Goal: Task Accomplishment & Management: Use online tool/utility

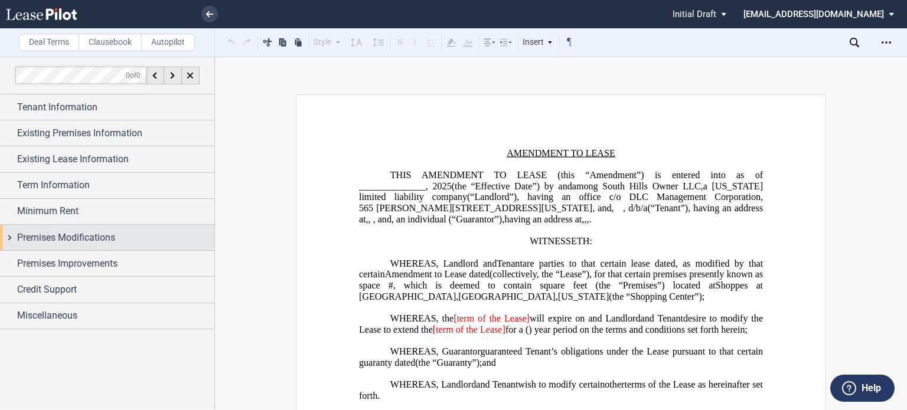
click at [56, 226] on div "Premises Modifications" at bounding box center [107, 237] width 214 height 25
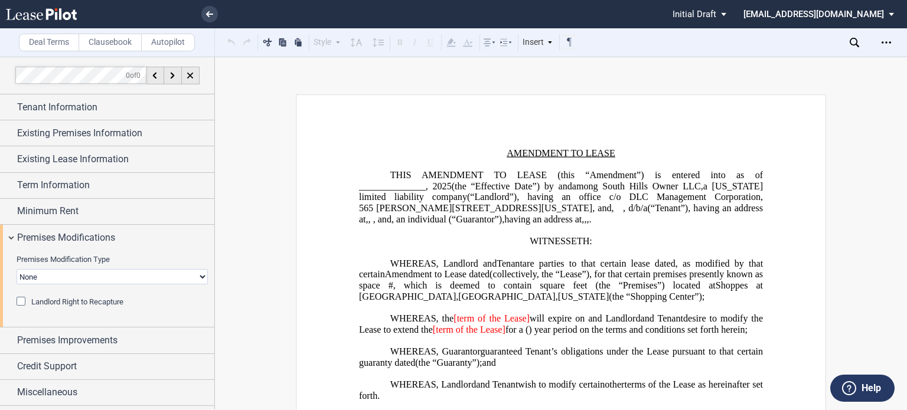
click at [66, 273] on select "None Expansion Relocation" at bounding box center [112, 276] width 191 height 15
click at [206, 12] on icon at bounding box center [209, 14] width 7 height 6
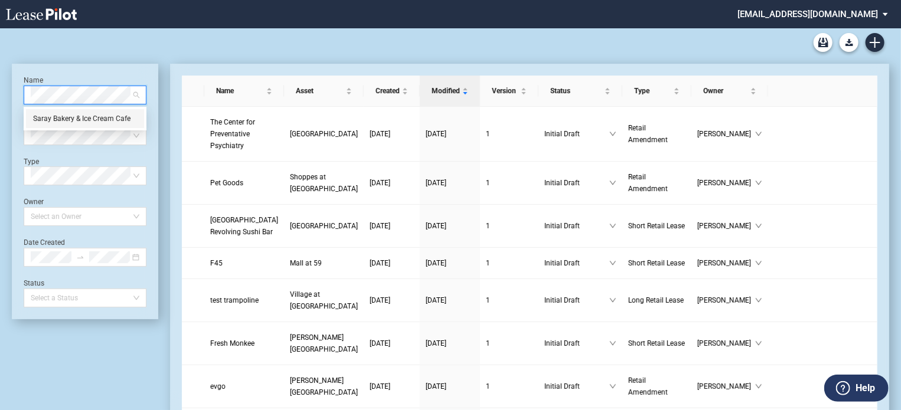
click at [89, 118] on div "Saray Bakery & Ice Cream Cafe" at bounding box center [85, 119] width 104 height 12
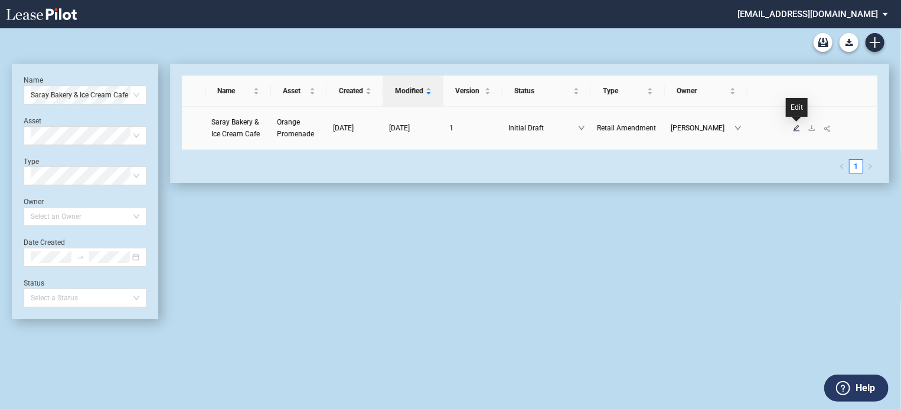
click at [798, 129] on icon "edit" at bounding box center [796, 128] width 7 height 7
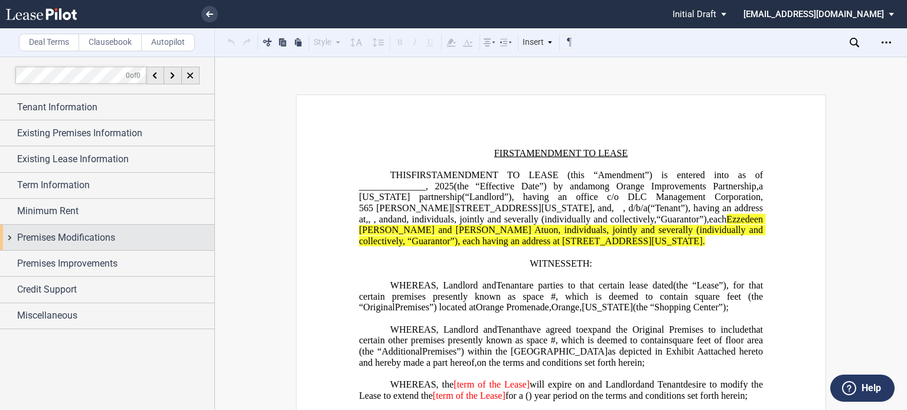
click at [52, 240] on span "Premises Modifications" at bounding box center [66, 238] width 98 height 14
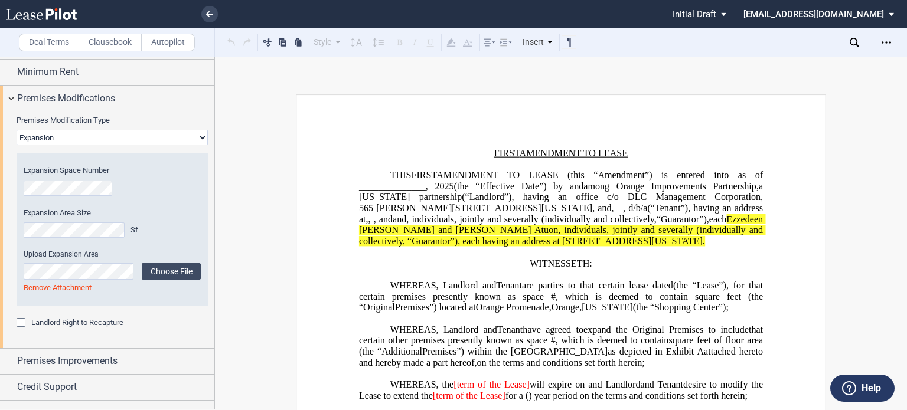
scroll to position [147, 0]
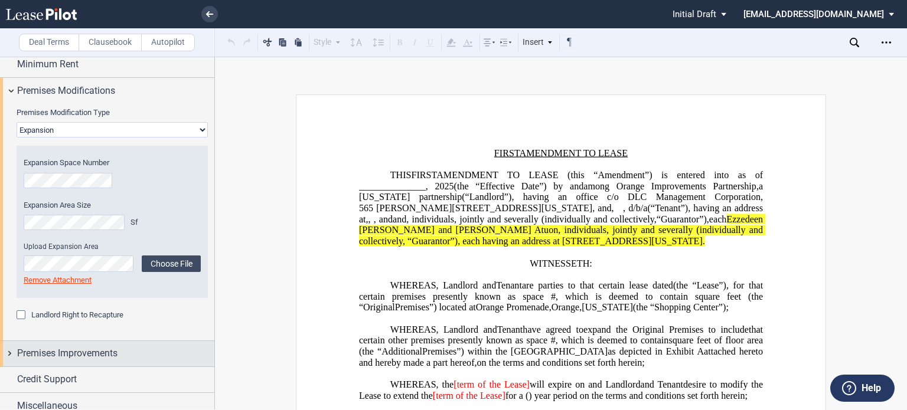
click at [119, 341] on div "Premises Improvements" at bounding box center [107, 353] width 214 height 25
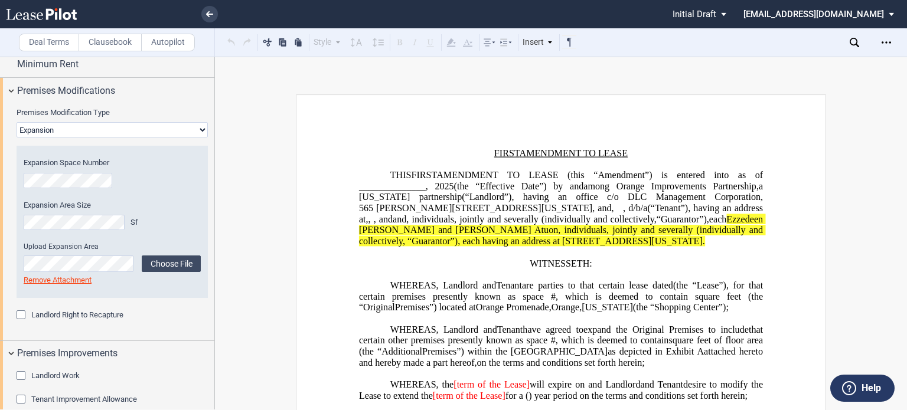
click at [21, 377] on div "Landlord Work" at bounding box center [23, 377] width 12 height 12
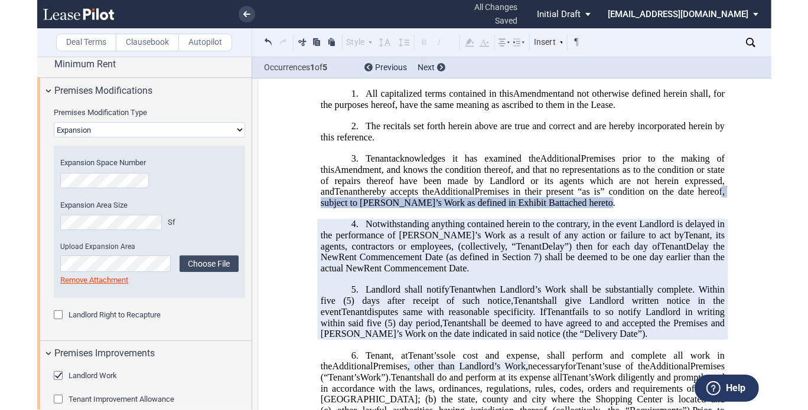
scroll to position [413, 0]
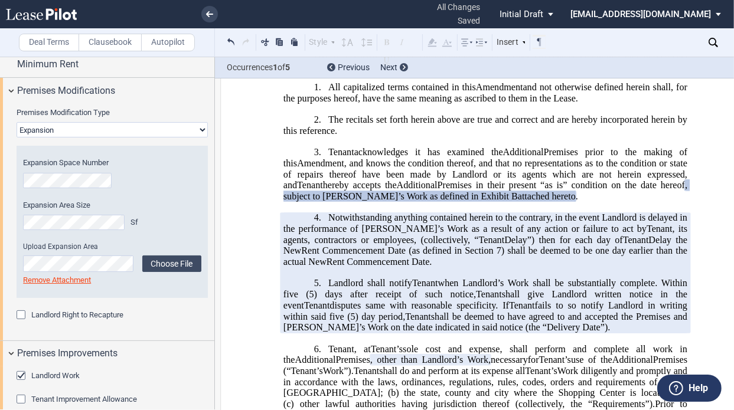
click at [551, 191] on span "Premises in their present “as is” condition on the date hereof" at bounding box center [561, 185] width 247 height 11
drag, startPoint x: 498, startPoint y: 238, endPoint x: 641, endPoint y: 221, distance: 143.9
click at [641, 203] on h1 "3. Tenant Assignee acknowledges it has examined the Additional New Premises pri…" at bounding box center [485, 175] width 404 height 56
copy h1 ", subject to [PERSON_NAME]’s Work as defined in Exhibit ﻿ B ﻿ attached hereto"
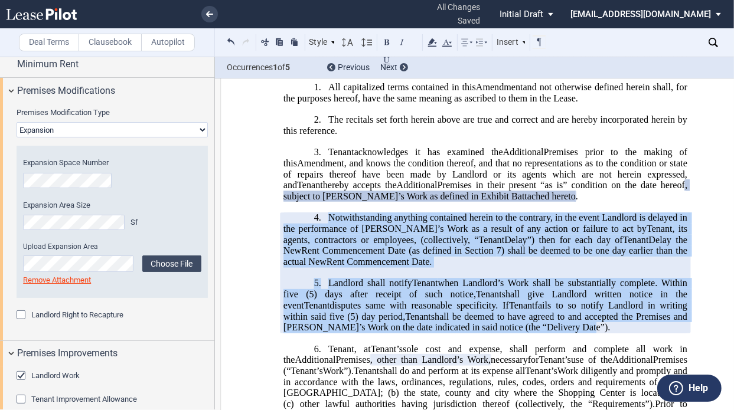
drag, startPoint x: 325, startPoint y: 254, endPoint x: 529, endPoint y: 361, distance: 230.3
click at [529, 334] on div "!!SET_LEVEL_0!! !!Heading 1!! 4. Notwithstanding anything contained herein to t…" at bounding box center [485, 273] width 404 height 121
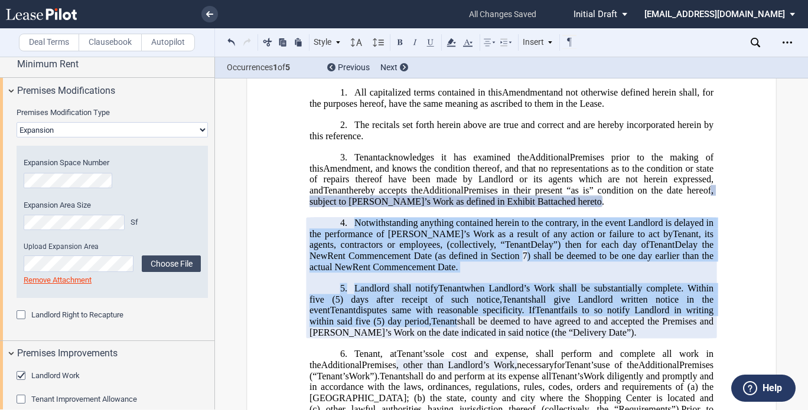
drag, startPoint x: 366, startPoint y: 263, endPoint x: 350, endPoint y: 259, distance: 15.9
click at [364, 239] on span "Notwithstanding anything contained herein to the contrary, in the event Landlor…" at bounding box center [512, 228] width 406 height 21
click at [350, 259] on h1 "4. Notwithstanding anything contained herein to the contrary, in the event Land…" at bounding box center [511, 246] width 404 height 56
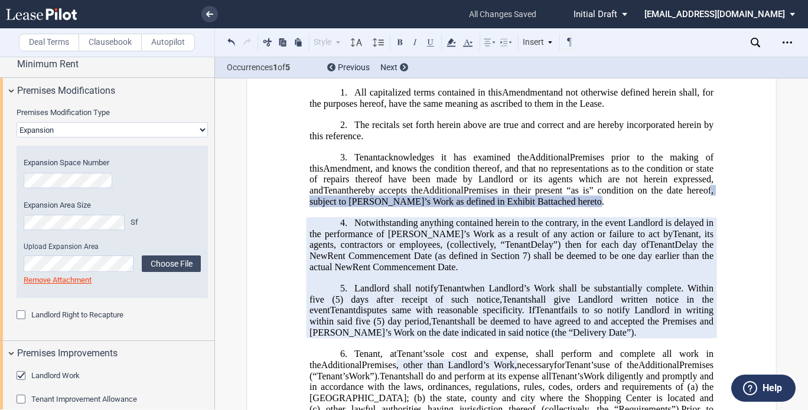
drag, startPoint x: 351, startPoint y: 262, endPoint x: 412, endPoint y: 310, distance: 77.3
click at [412, 273] on h1 "4. Notwithstanding anything contained herein to the contrary, in the event Land…" at bounding box center [511, 246] width 404 height 56
drag, startPoint x: 399, startPoint y: 310, endPoint x: 351, endPoint y: 259, distance: 70.2
click at [351, 259] on h1 "4. Notwithstanding anything contained herein to the contrary, in the event Land…" at bounding box center [511, 246] width 404 height 56
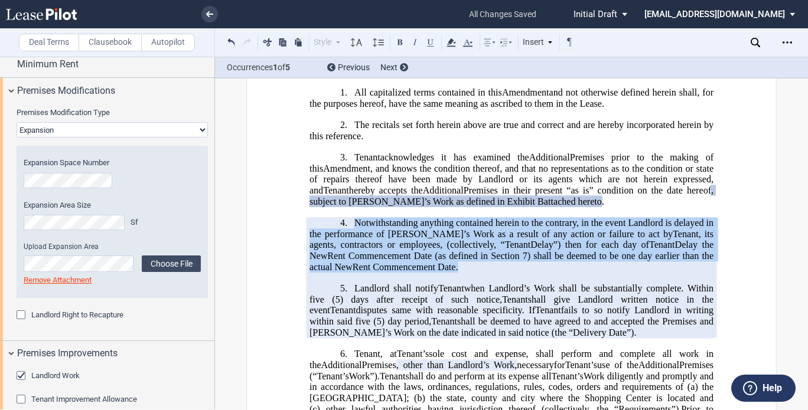
drag, startPoint x: 352, startPoint y: 262, endPoint x: 409, endPoint y: 307, distance: 72.7
click at [409, 273] on h1 "4. Notwithstanding anything contained herein to the contrary, in the event Land…" at bounding box center [511, 246] width 404 height 56
drag, startPoint x: 402, startPoint y: 304, endPoint x: 353, endPoint y: 256, distance: 68.9
click at [353, 256] on h1 "4. Notwithstanding anything contained herein to the contrary, in the event Land…" at bounding box center [511, 246] width 404 height 56
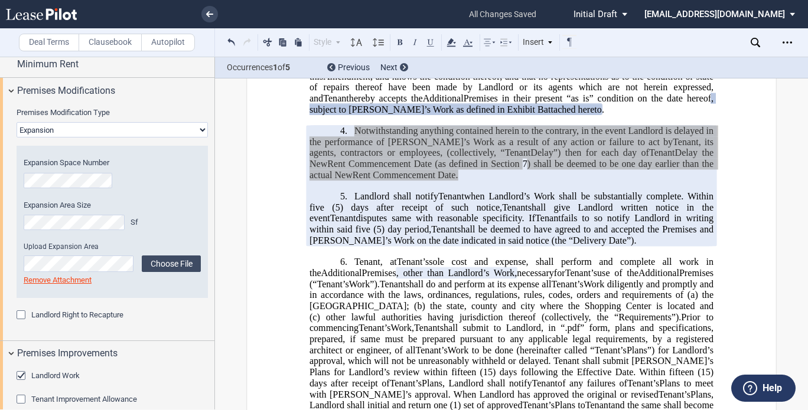
scroll to position [591, 0]
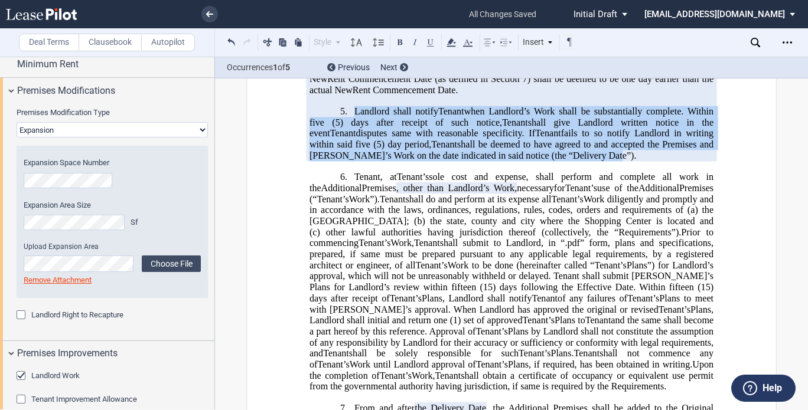
drag, startPoint x: 353, startPoint y: 147, endPoint x: 550, endPoint y: 198, distance: 203.1
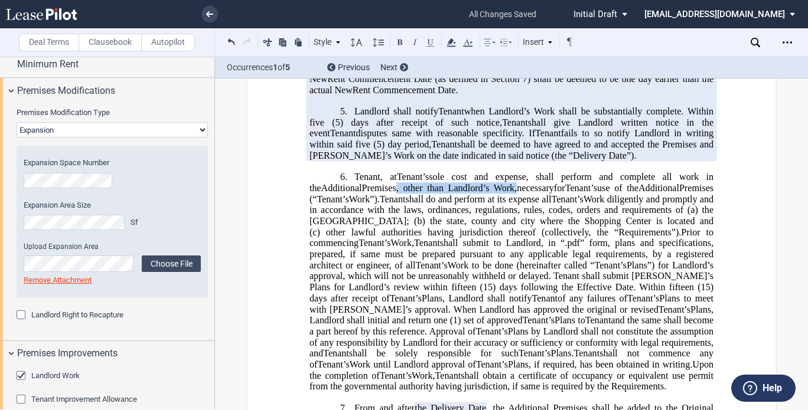
drag, startPoint x: 385, startPoint y: 225, endPoint x: 501, endPoint y: 225, distance: 115.7
click at [501, 225] on h1 "6. Tenant Assignee , at [PERSON_NAME]’s Assignee’s sole cost and expense, shall…" at bounding box center [511, 282] width 404 height 221
click at [624, 215] on span "Work diligently and promptly and in accordance with the laws, ordinances, regul…" at bounding box center [512, 204] width 406 height 21
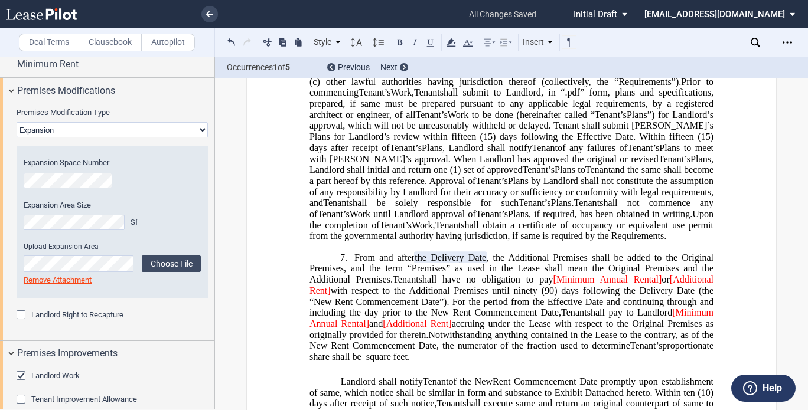
scroll to position [768, 0]
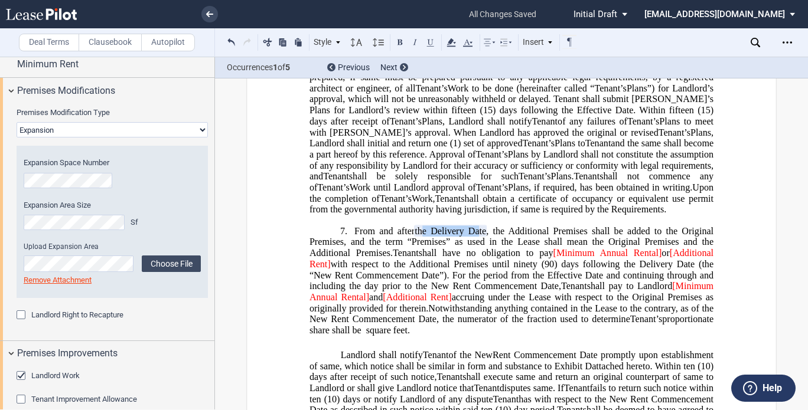
drag, startPoint x: 417, startPoint y: 264, endPoint x: 472, endPoint y: 265, distance: 54.9
click at [472, 236] on span "the Delivery Date" at bounding box center [450, 231] width 71 height 11
drag, startPoint x: 415, startPoint y: 265, endPoint x: 487, endPoint y: 263, distance: 72.1
click at [487, 263] on span "From and after the Delivery Date the date upon which Landlord notifies Tenant t…" at bounding box center [512, 270] width 406 height 88
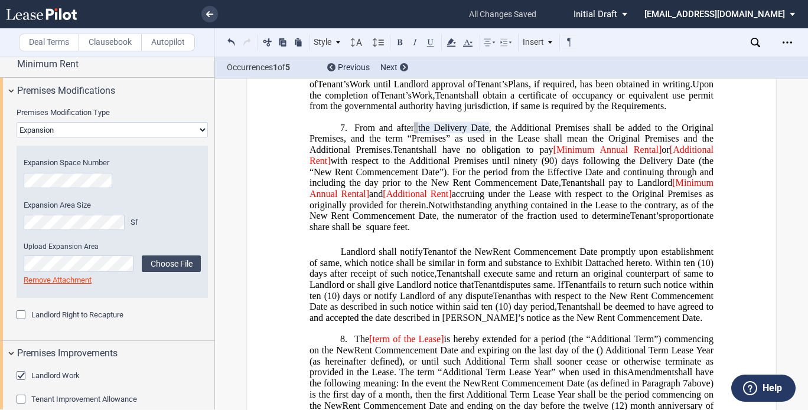
scroll to position [886, 0]
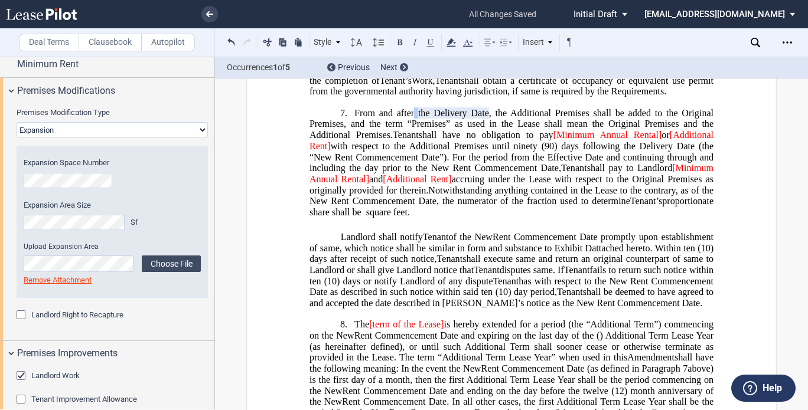
drag, startPoint x: 350, startPoint y: 146, endPoint x: 489, endPoint y: 151, distance: 139.4
click at [489, 151] on h1 "7. From and after the New Premises Rent Commencement Date (as hereinafter defin…" at bounding box center [511, 162] width 404 height 110
click at [395, 140] on span ", the Additional Premises shall be added to the Original Premises, and the term…" at bounding box center [512, 123] width 406 height 32
drag, startPoint x: 350, startPoint y: 145, endPoint x: 388, endPoint y: 169, distance: 45.2
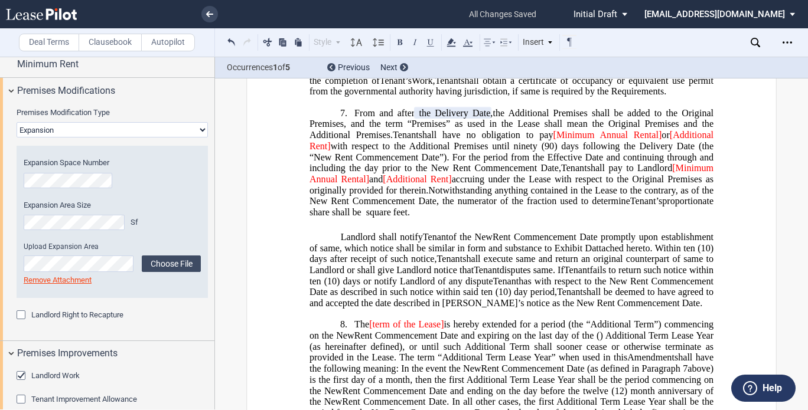
click at [388, 169] on h1 "7. From and after the New Premises Rent Commencement Date (as hereinafter defin…" at bounding box center [511, 162] width 404 height 110
drag, startPoint x: 376, startPoint y: 167, endPoint x: 345, endPoint y: 145, distance: 38.2
click at [359, 118] on span "From and after" at bounding box center [384, 112] width 60 height 11
drag, startPoint x: 360, startPoint y: 146, endPoint x: 388, endPoint y: 172, distance: 38.9
click at [388, 172] on span "From and after the Delivery Date the date upon which Landlord notifies Tenant t…" at bounding box center [512, 151] width 406 height 88
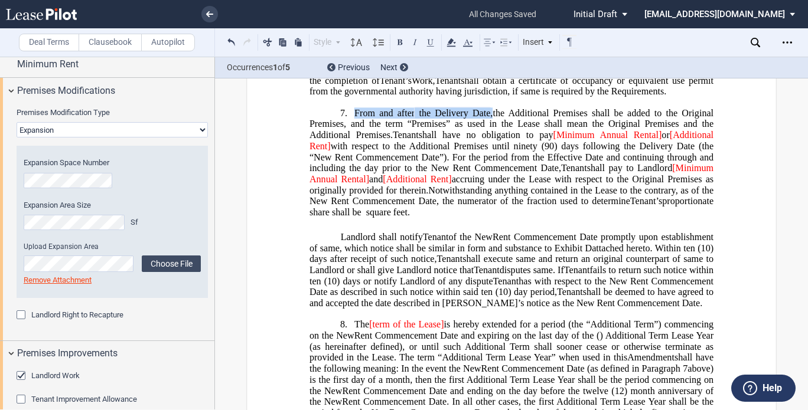
drag, startPoint x: 601, startPoint y: 193, endPoint x: 635, endPoint y: 193, distance: 33.7
click at [601, 174] on span "(90) days following the Delivery Date (the “New Rent Commencement Date”). For t…" at bounding box center [512, 157] width 406 height 32
drag, startPoint x: 638, startPoint y: 182, endPoint x: 692, endPoint y: 180, distance: 54.4
click at [692, 174] on span "(90) days following the Delivery Date (the “New Rent Commencement Date”). For t…" at bounding box center [512, 157] width 406 height 32
copy span "Delivery Date"
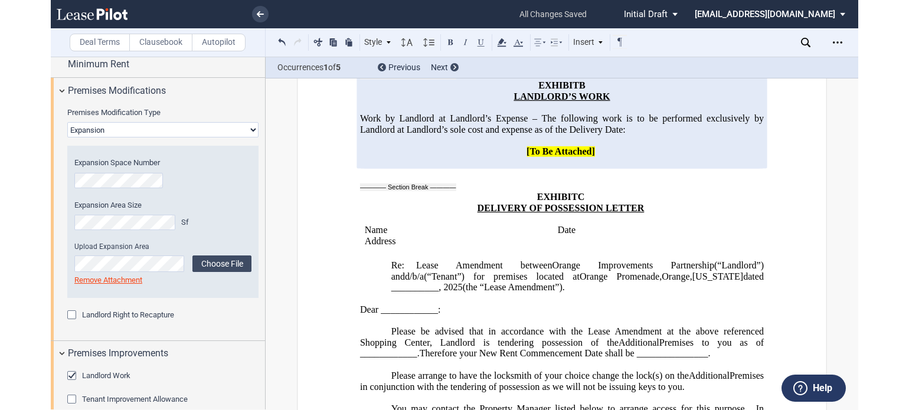
scroll to position [3956, 0]
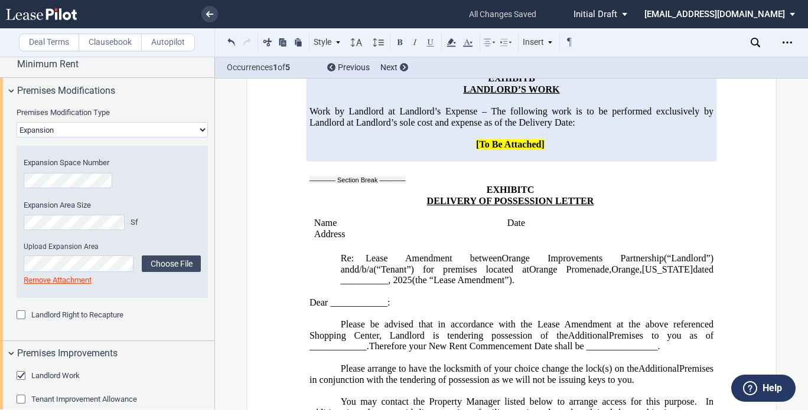
drag, startPoint x: 547, startPoint y: 112, endPoint x: 462, endPoint y: 112, distance: 84.4
click at [547, 94] on span "LANDLORD’S WORK" at bounding box center [511, 89] width 96 height 11
drag, startPoint x: 520, startPoint y: 118, endPoint x: 557, endPoint y: 110, distance: 38.0
click at [557, 95] on p "LANDLORD’S WORK" at bounding box center [511, 89] width 404 height 11
drag, startPoint x: 547, startPoint y: 110, endPoint x: 546, endPoint y: 119, distance: 8.4
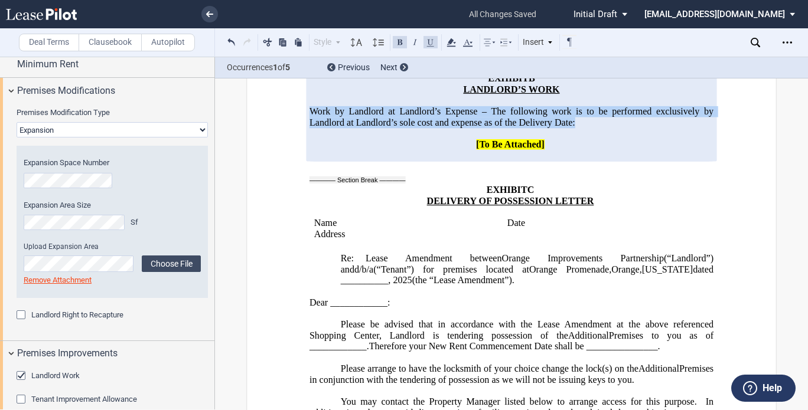
drag, startPoint x: 306, startPoint y: 128, endPoint x: 574, endPoint y: 145, distance: 268.1
click at [574, 128] on p "Work by Landlord at Landlord’s Expense – The following work is to be performed …" at bounding box center [511, 117] width 404 height 22
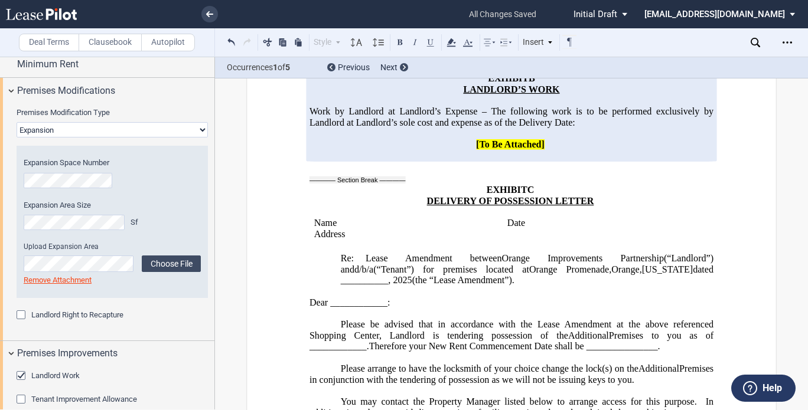
drag, startPoint x: 605, startPoint y: 159, endPoint x: 716, endPoint y: 6, distance: 189.5
click at [605, 151] on p "[To Be Attached]" at bounding box center [511, 144] width 404 height 11
